Goal: Go to known website: Access a specific website the user already knows

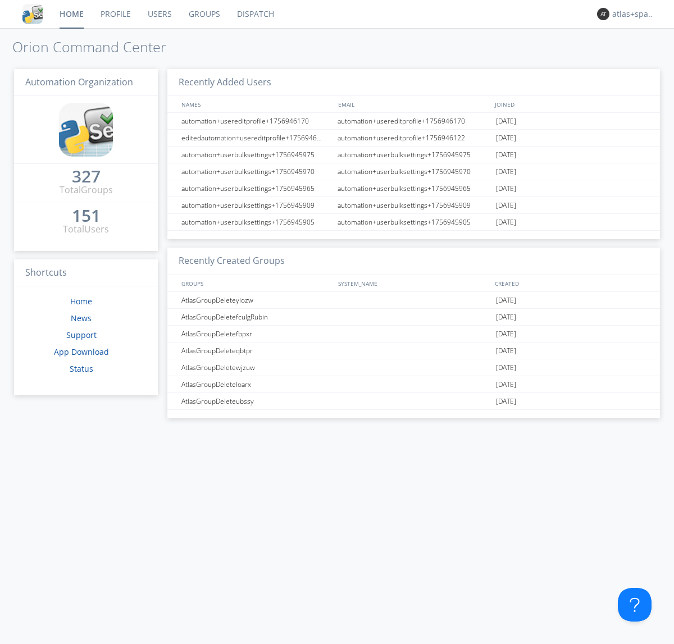
click at [254, 14] on link "Dispatch" at bounding box center [256, 14] width 54 height 28
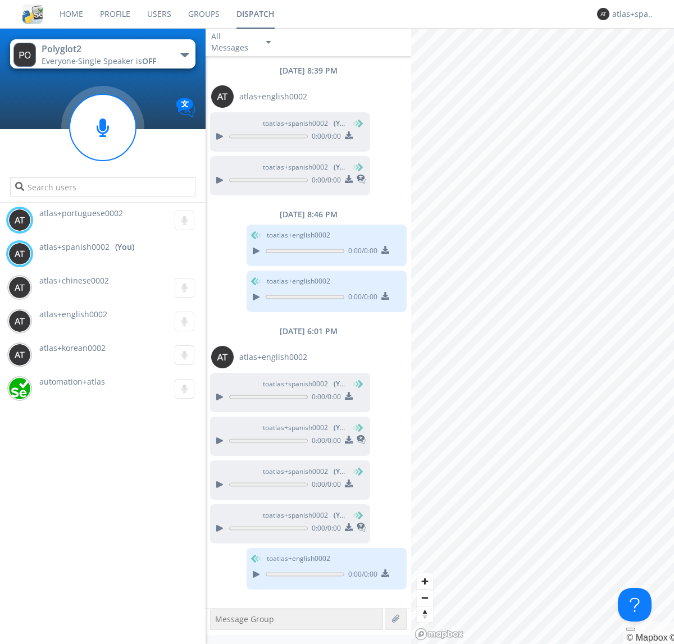
click at [184, 54] on div "button" at bounding box center [184, 55] width 9 height 4
click at [0, 0] on span "Polyglot3" at bounding box center [0, 0] width 0 height 0
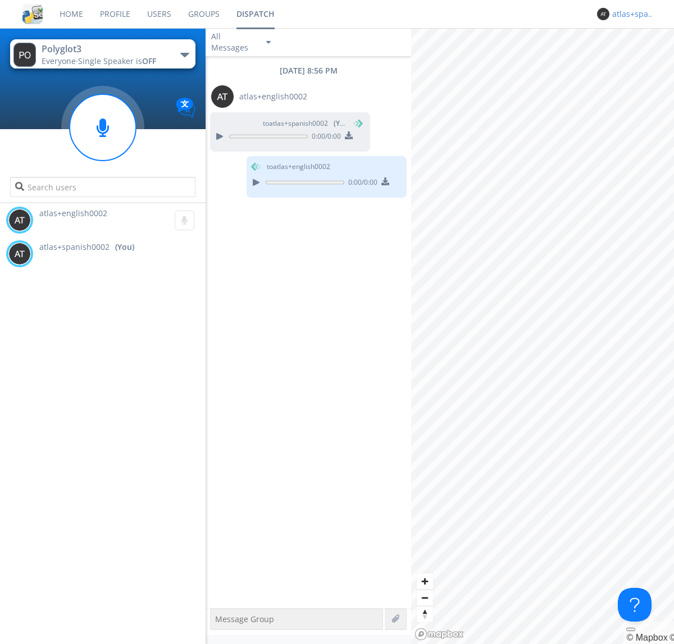
click at [630, 14] on div "atlas+spanish0002" at bounding box center [633, 13] width 42 height 11
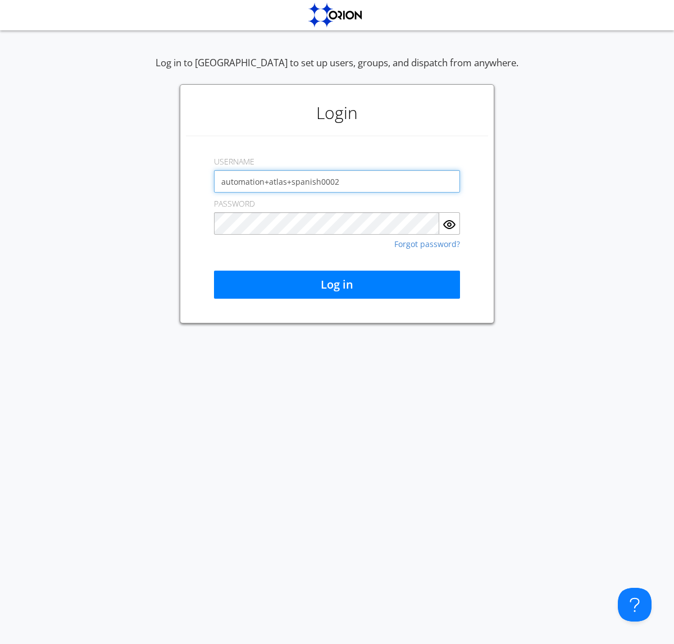
type input "automation+atlas+spanish0002"
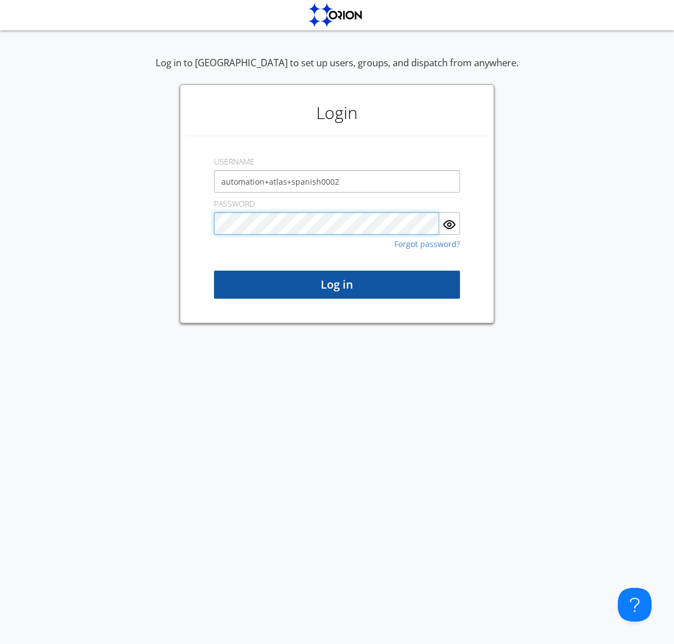
click at [337, 285] on button "Log in" at bounding box center [337, 285] width 246 height 28
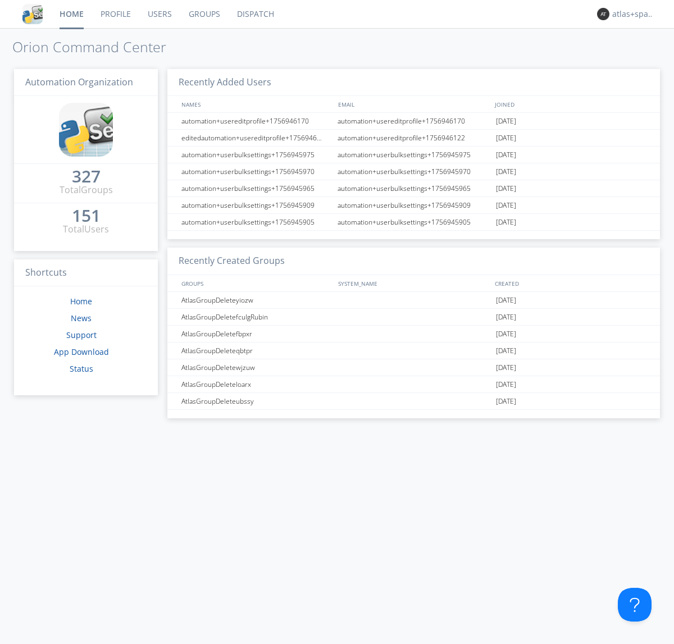
click at [254, 14] on link "Dispatch" at bounding box center [256, 14] width 54 height 28
